Goal: Information Seeking & Learning: Learn about a topic

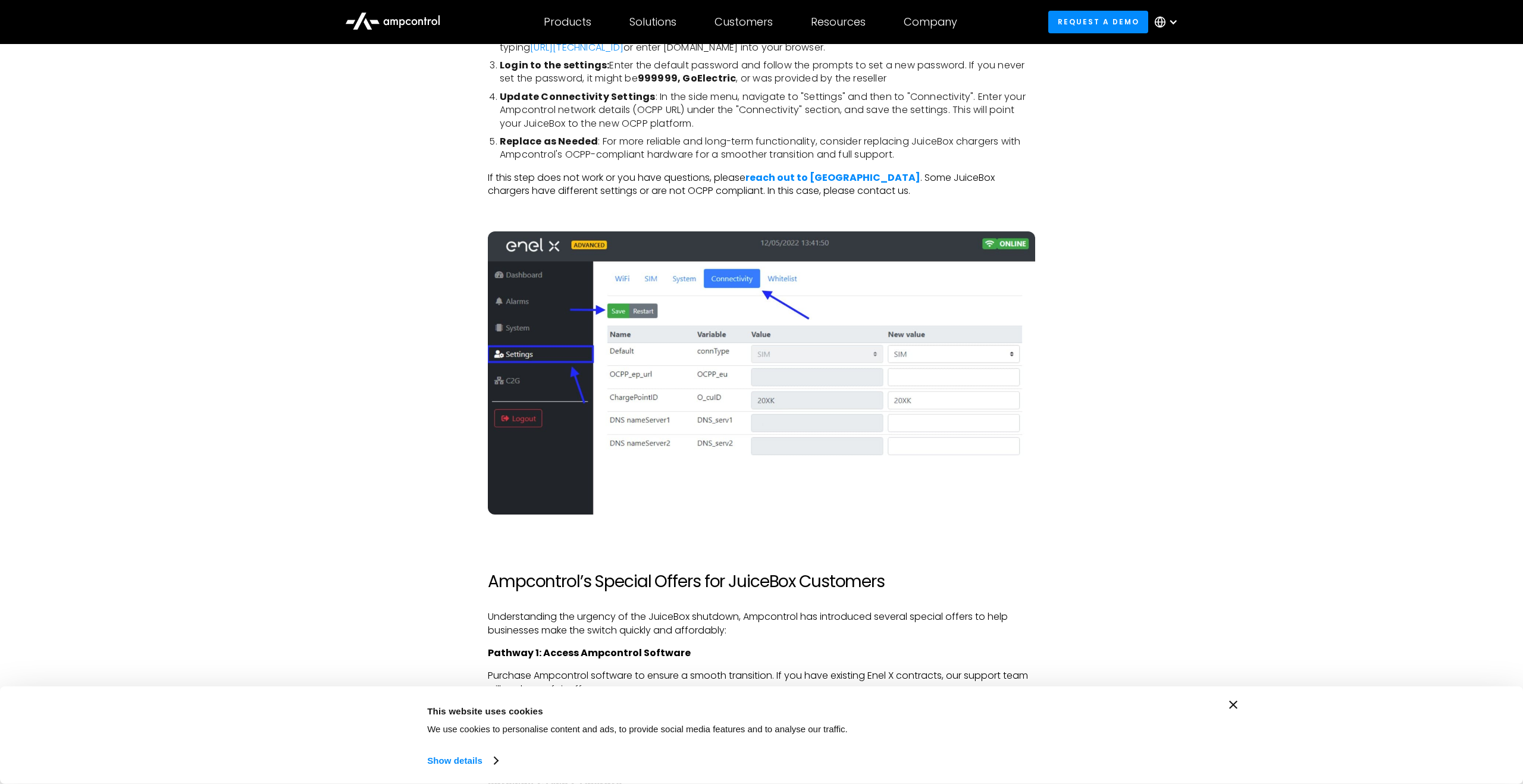
scroll to position [2310, 0]
